Goal: Task Accomplishment & Management: Manage account settings

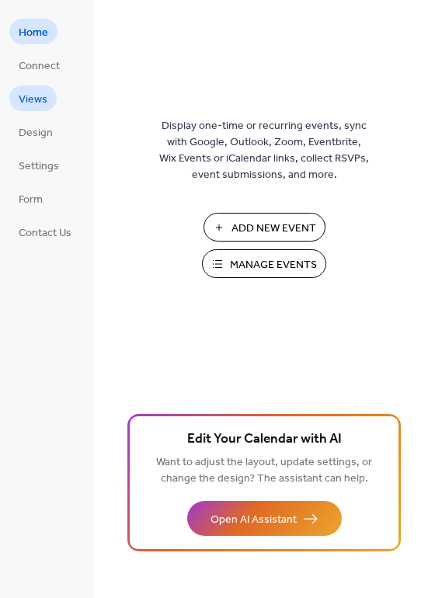
click at [37, 103] on span "Views" at bounding box center [33, 100] width 29 height 16
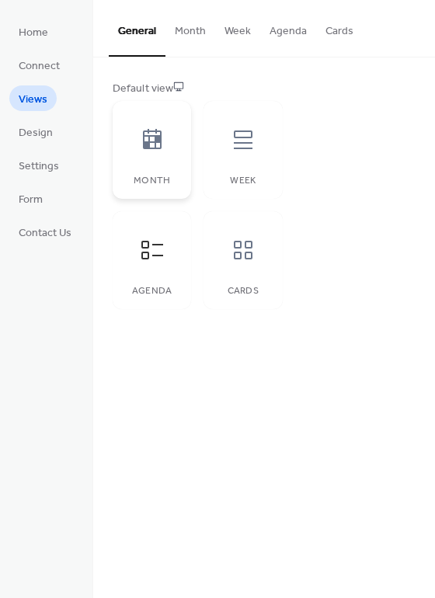
click at [145, 148] on icon at bounding box center [152, 139] width 19 height 20
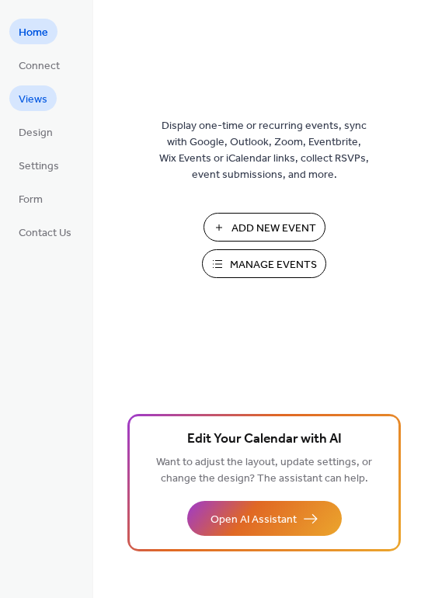
click at [39, 99] on span "Views" at bounding box center [33, 100] width 29 height 16
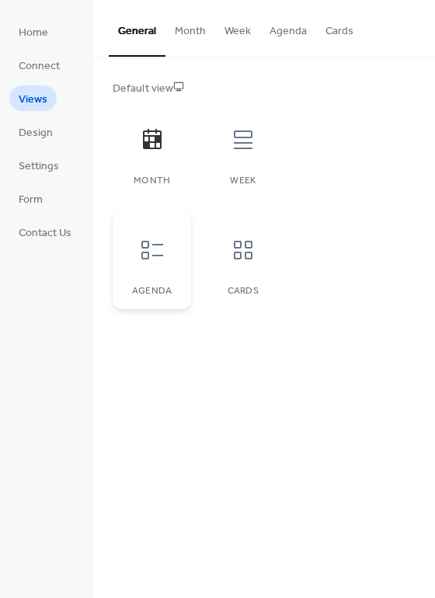
click at [155, 260] on icon at bounding box center [152, 250] width 25 height 25
